Goal: Contribute content

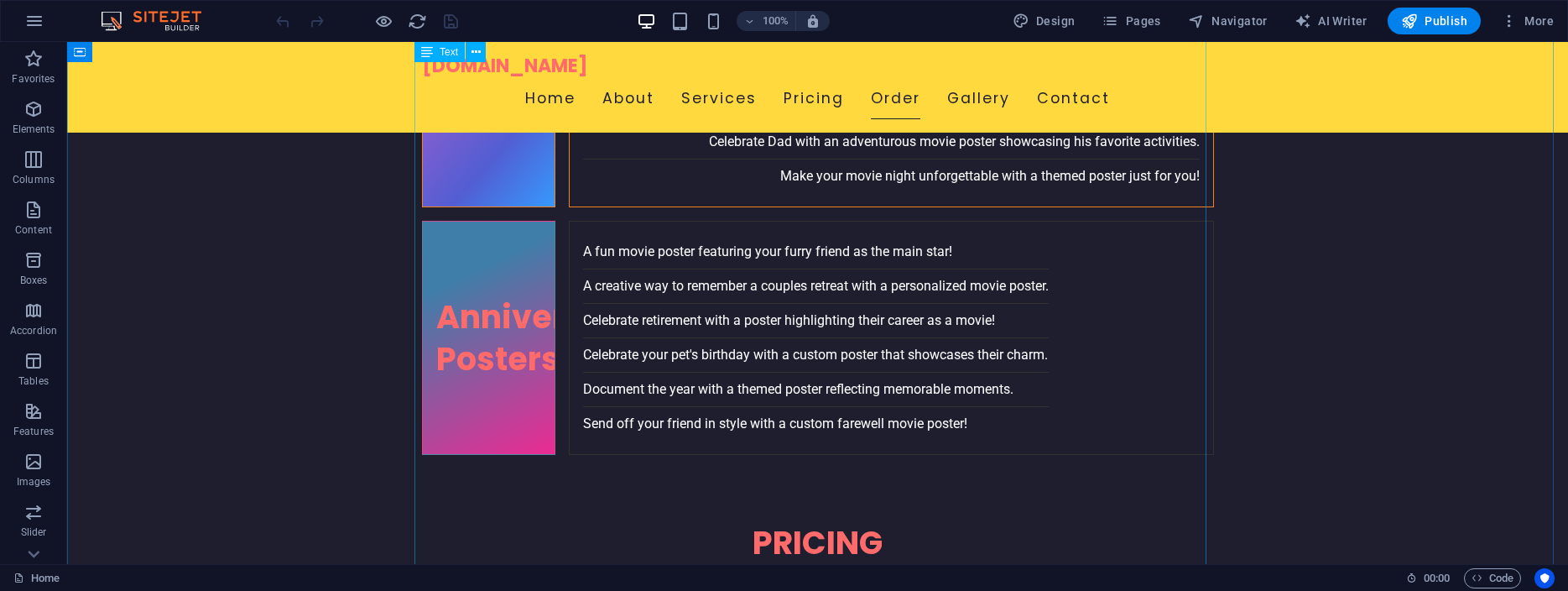
scroll to position [3892, 0]
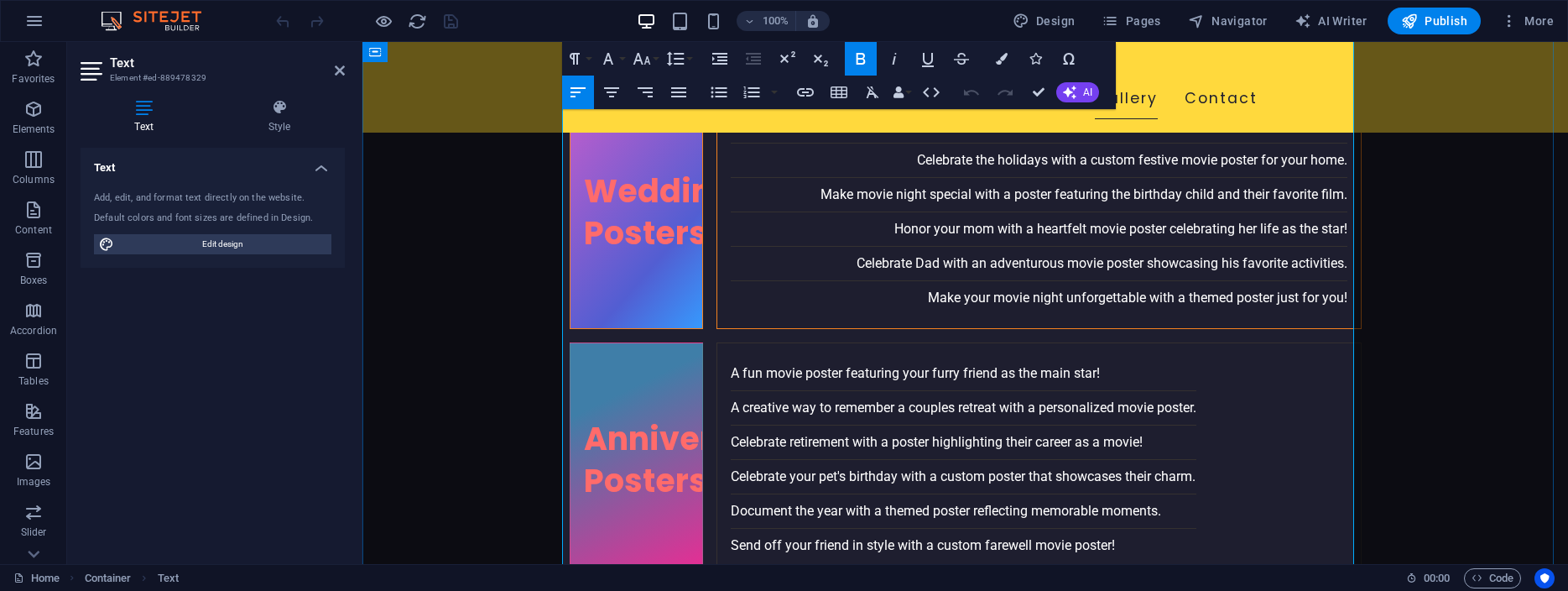
scroll to position [3770, 0]
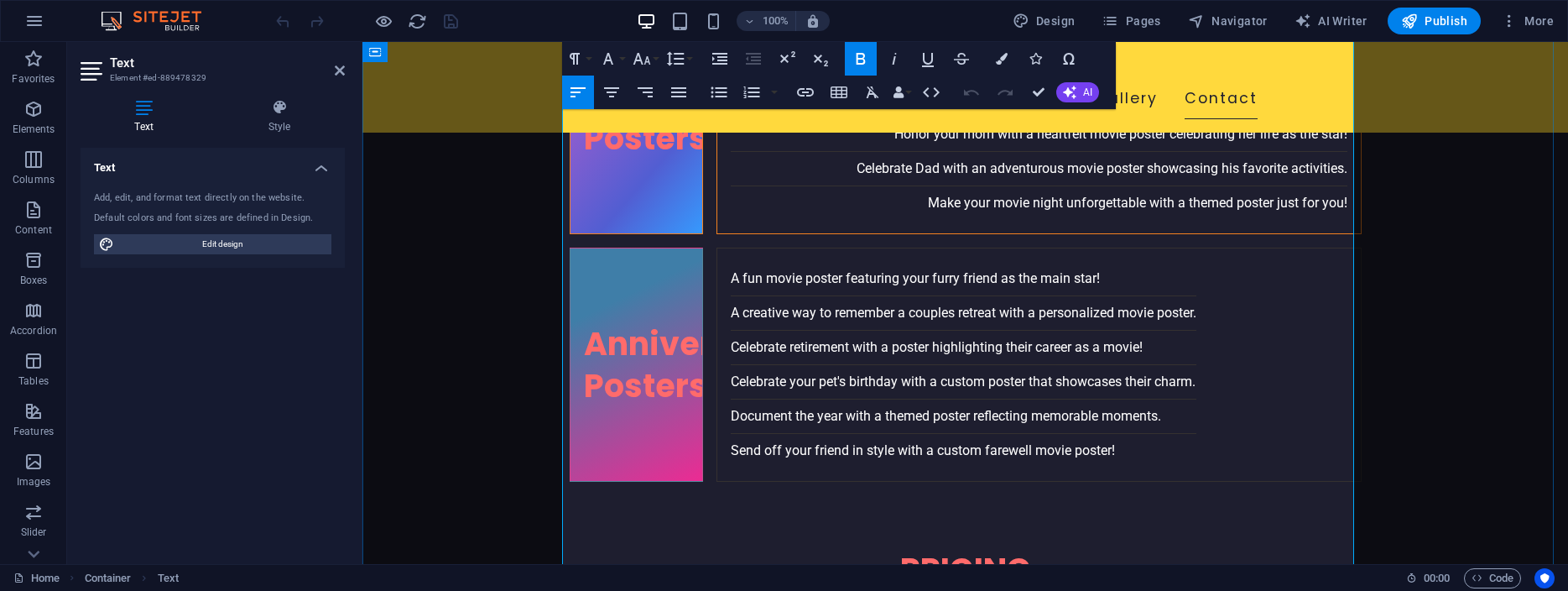
drag, startPoint x: 822, startPoint y: 477, endPoint x: 900, endPoint y: 486, distance: 78.5
click at [803, 89] on icon "button" at bounding box center [805, 92] width 17 height 8
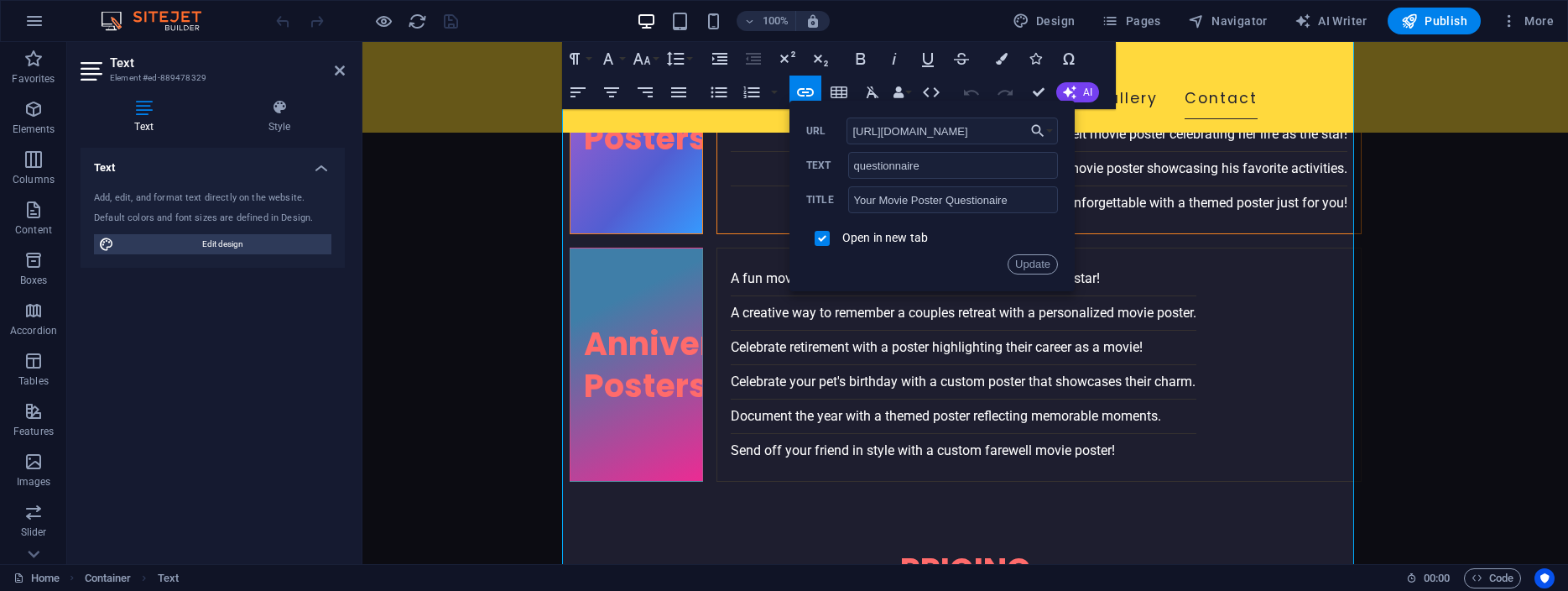
scroll to position [0, 0]
type input "[URL][DOMAIN_NAME]"
click at [1034, 263] on button "Update" at bounding box center [1033, 264] width 51 height 20
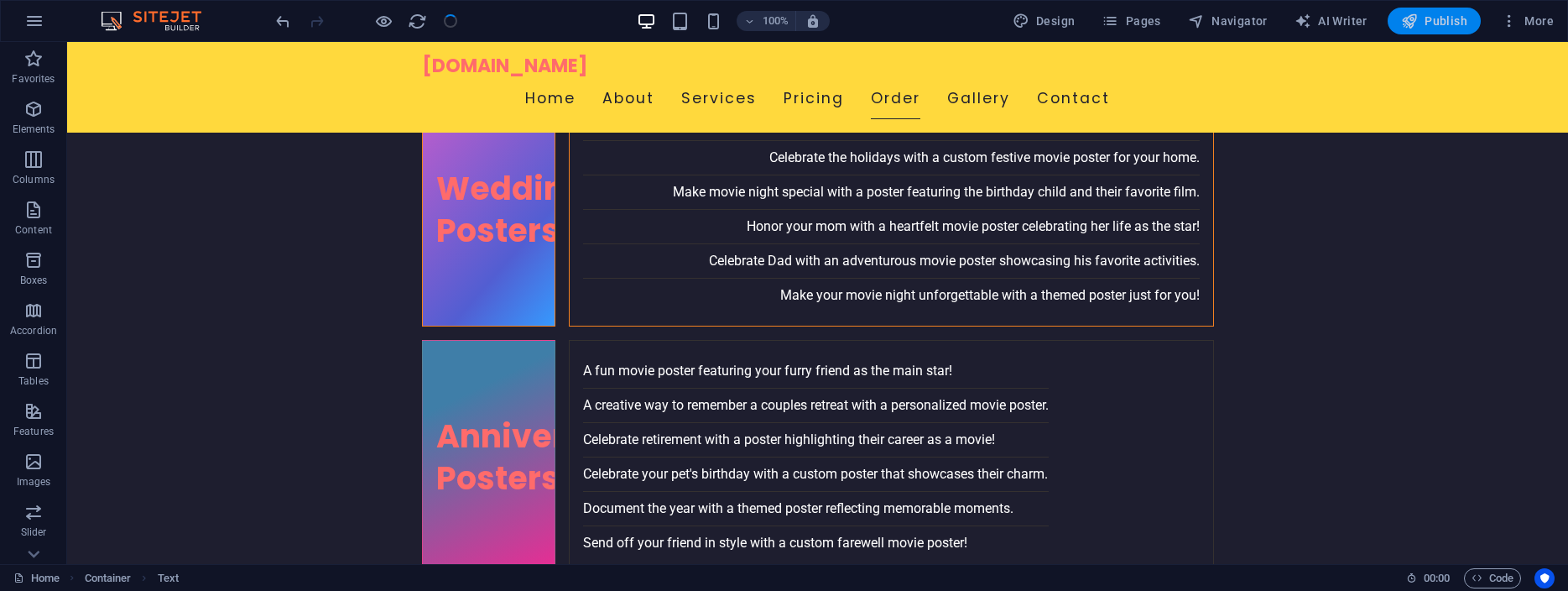
scroll to position [3862, 0]
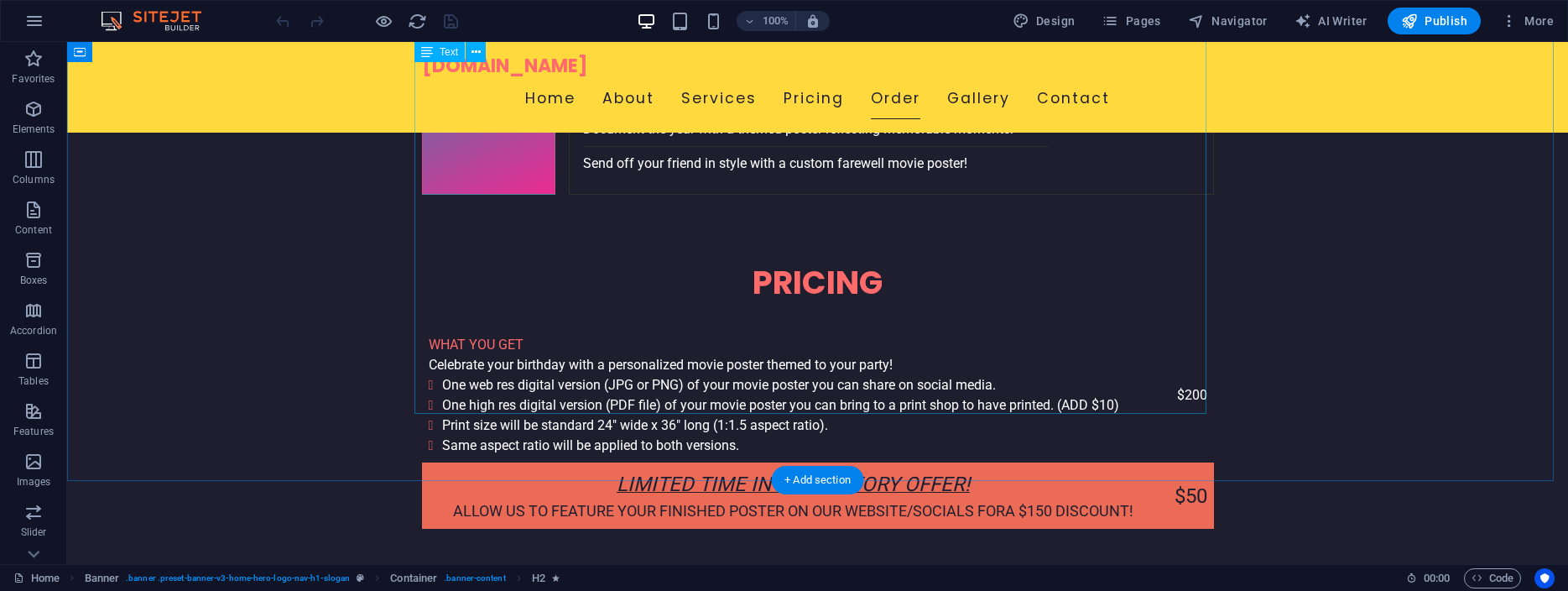
scroll to position [3978, 0]
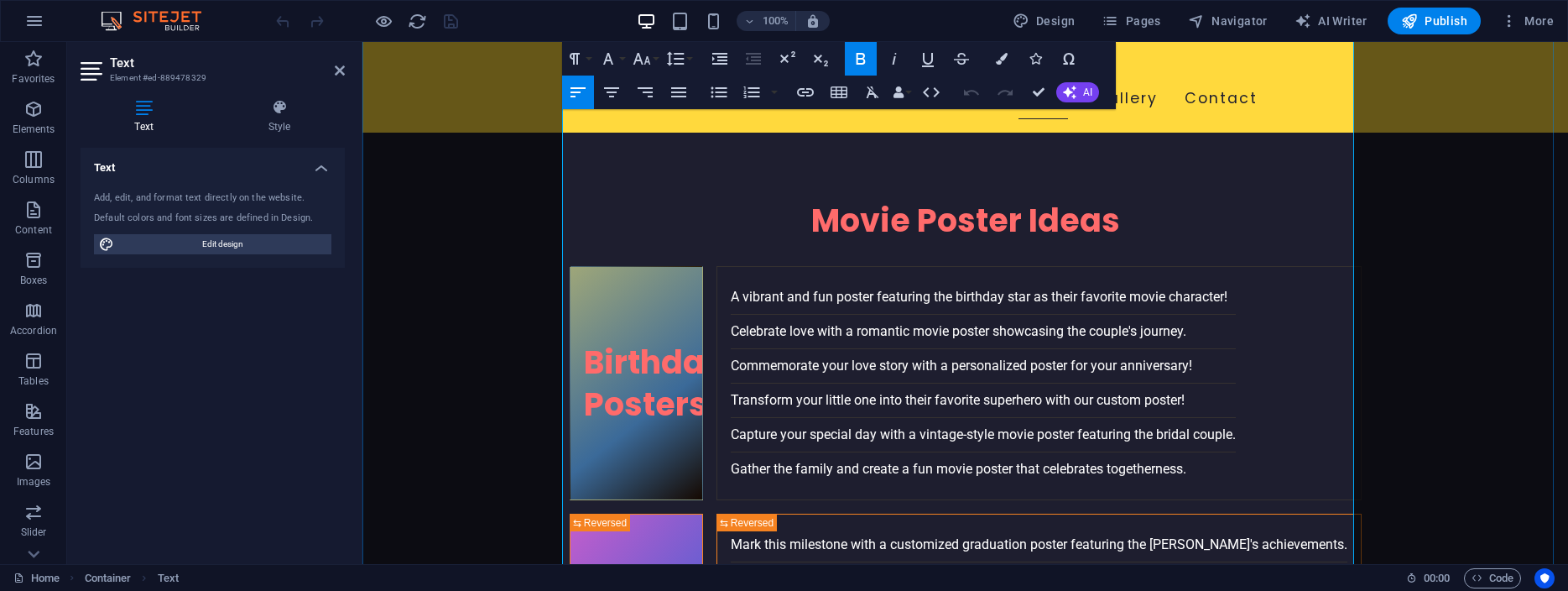
scroll to position [3770, 0]
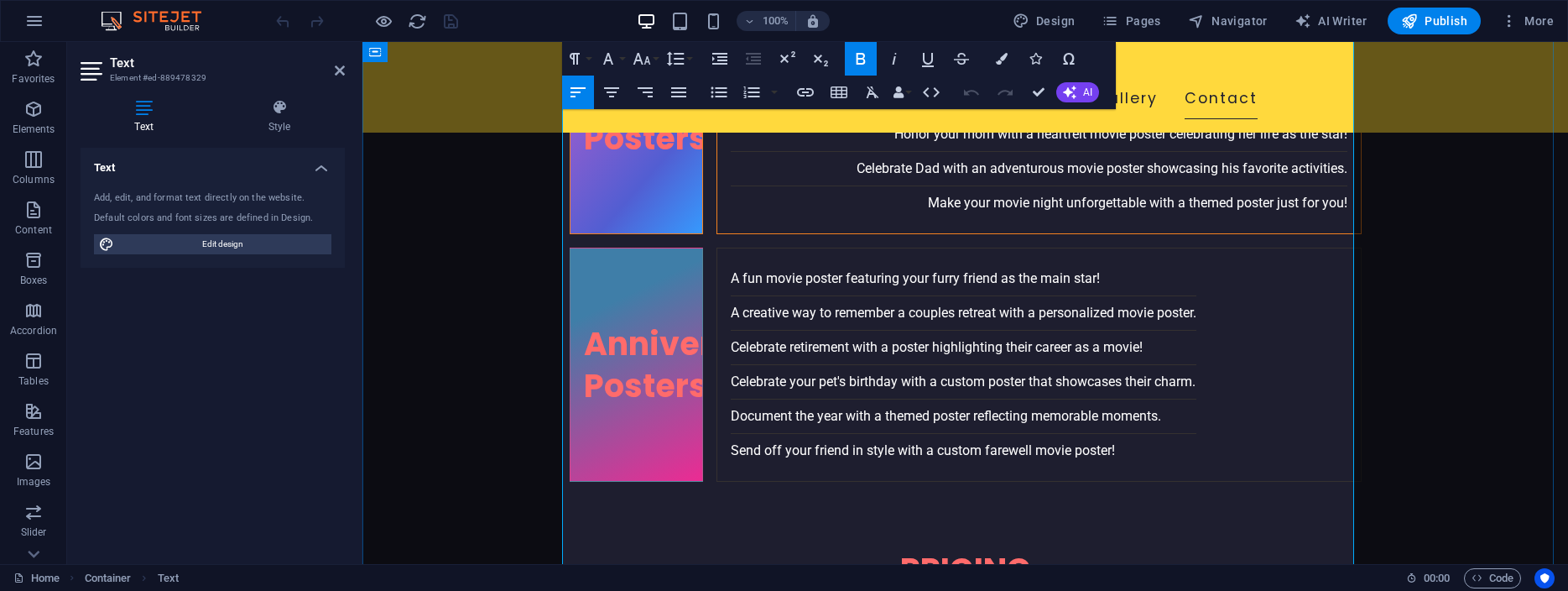
drag, startPoint x: 820, startPoint y: 476, endPoint x: 898, endPoint y: 487, distance: 78.8
click at [858, 439] on icon "button" at bounding box center [859, 436] width 20 height 20
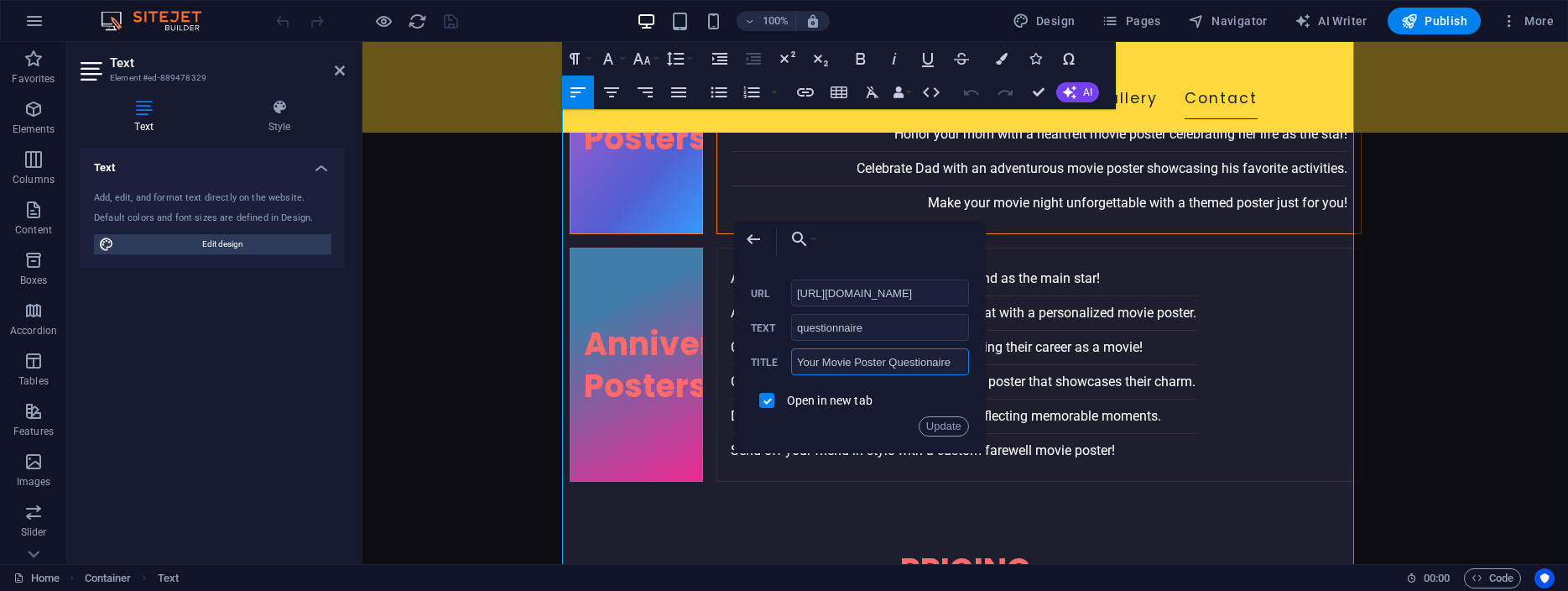
click at [925, 361] on input "Your Movie Poster Questionaire" at bounding box center [879, 361] width 178 height 27
type input "Your Movie Poster Questionnaire"
click at [940, 420] on button "Update" at bounding box center [944, 425] width 51 height 20
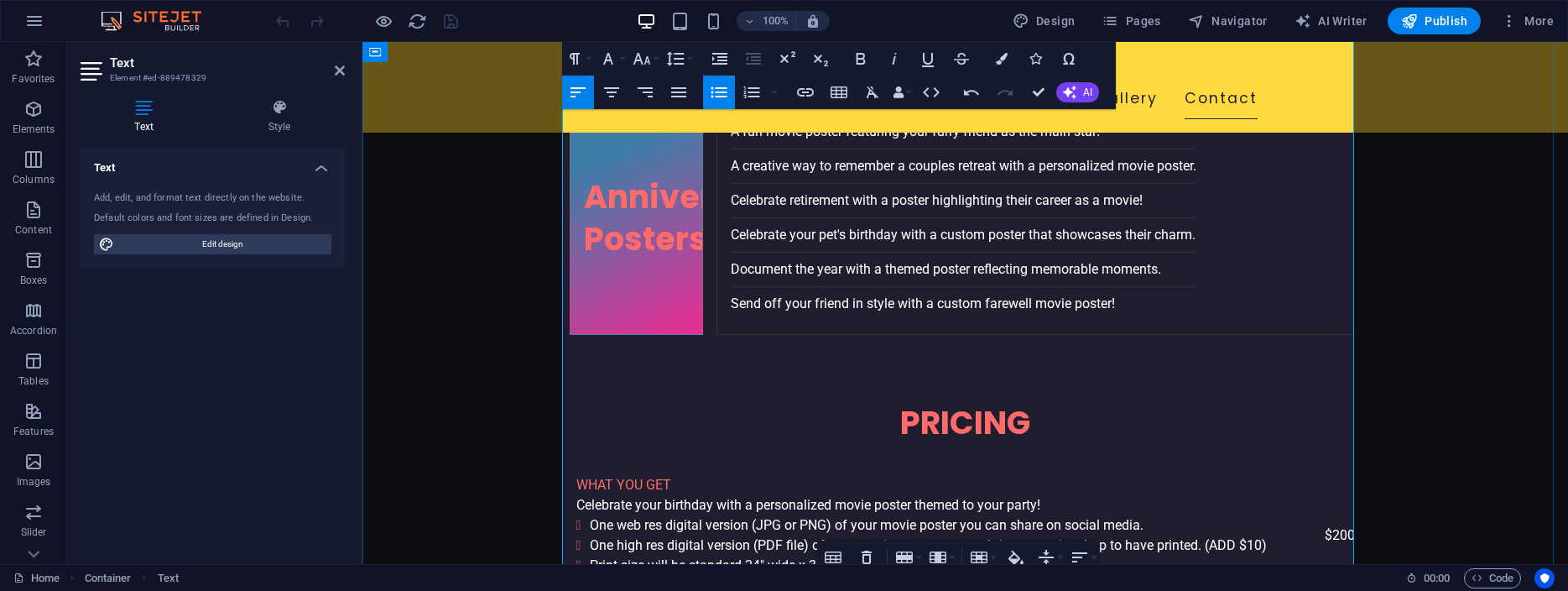
scroll to position [3940, 0]
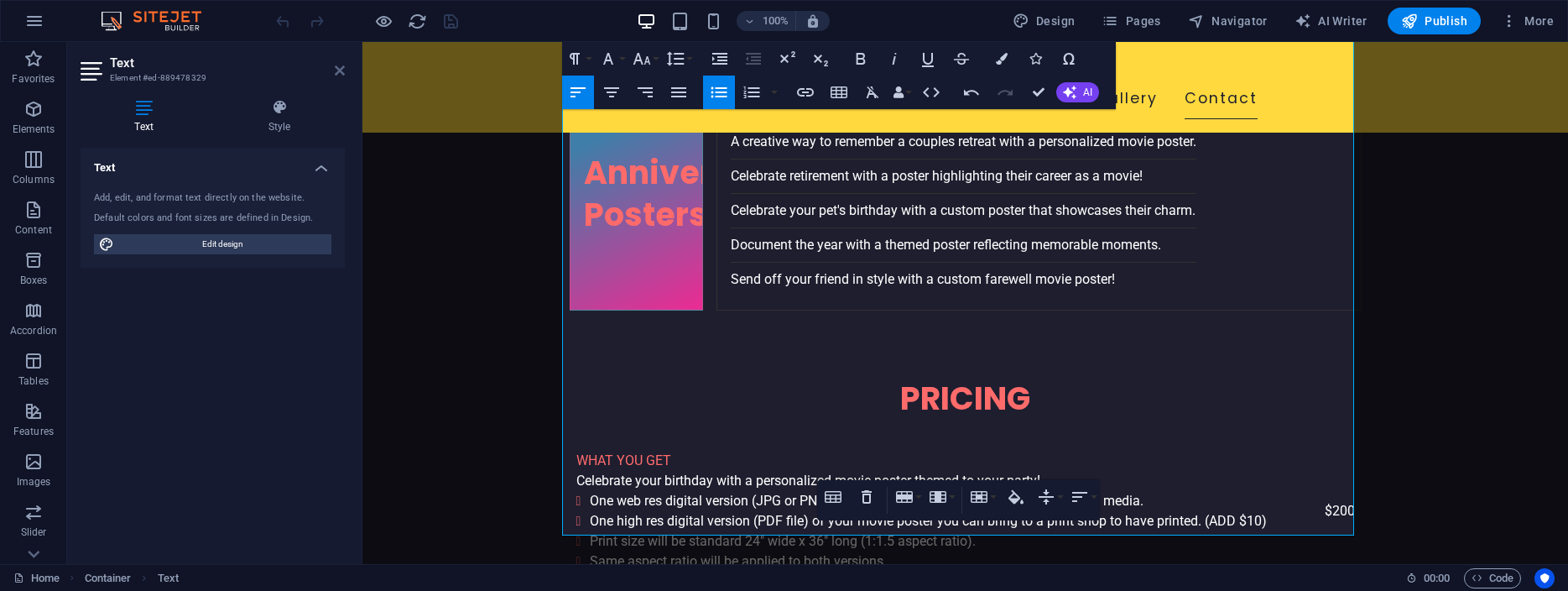
click at [340, 71] on icon at bounding box center [340, 71] width 10 height 13
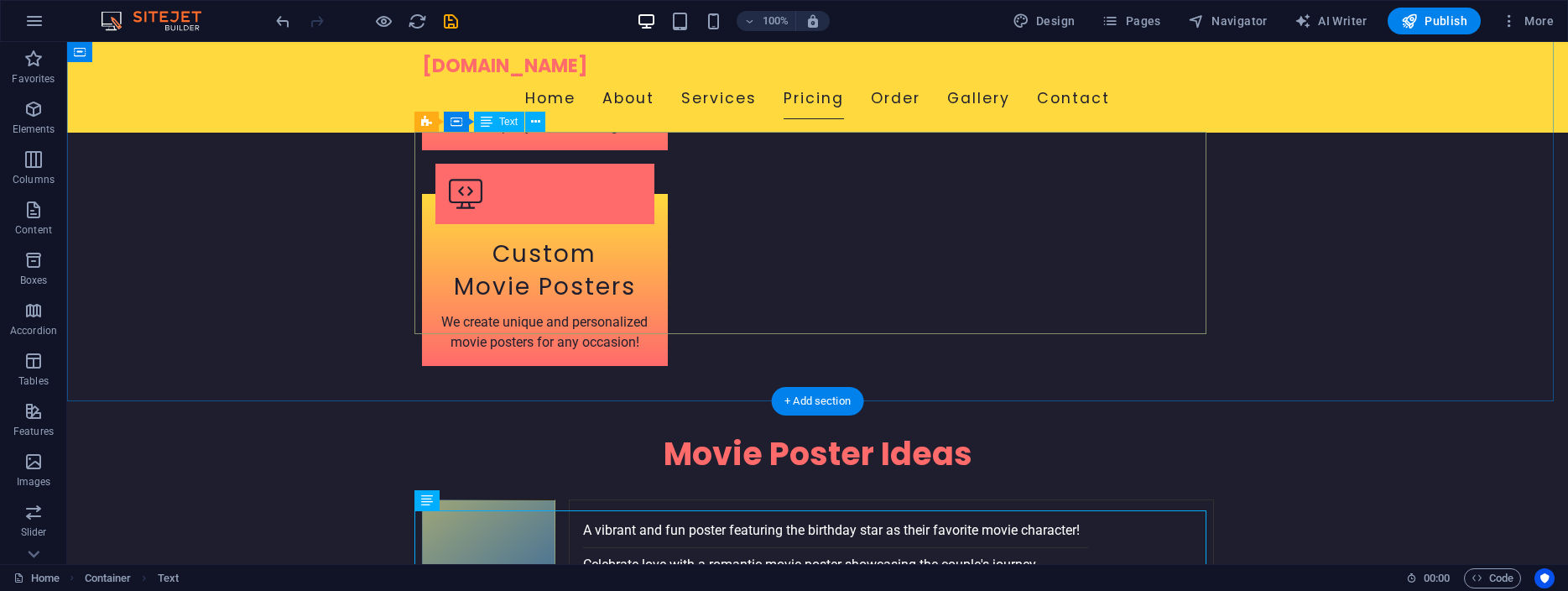
scroll to position [3091, 0]
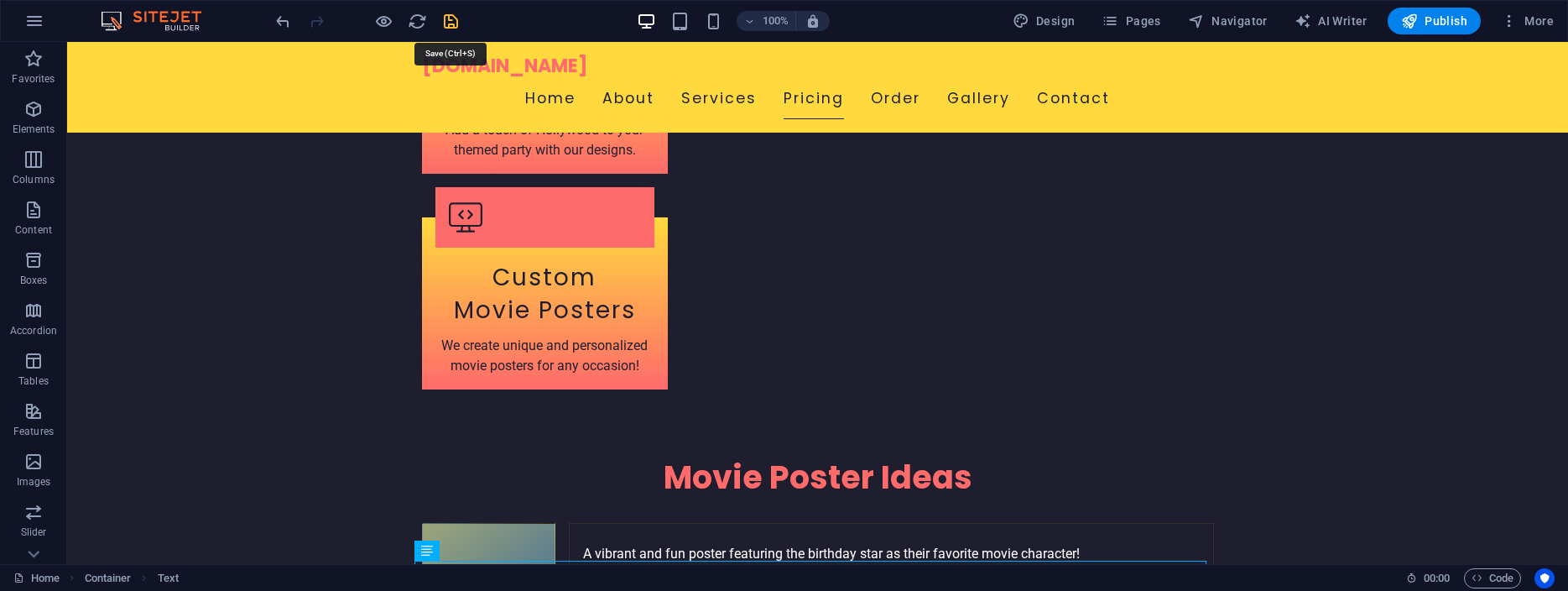
click at [449, 20] on icon "save" at bounding box center [451, 21] width 20 height 20
